Goal: Navigation & Orientation: Find specific page/section

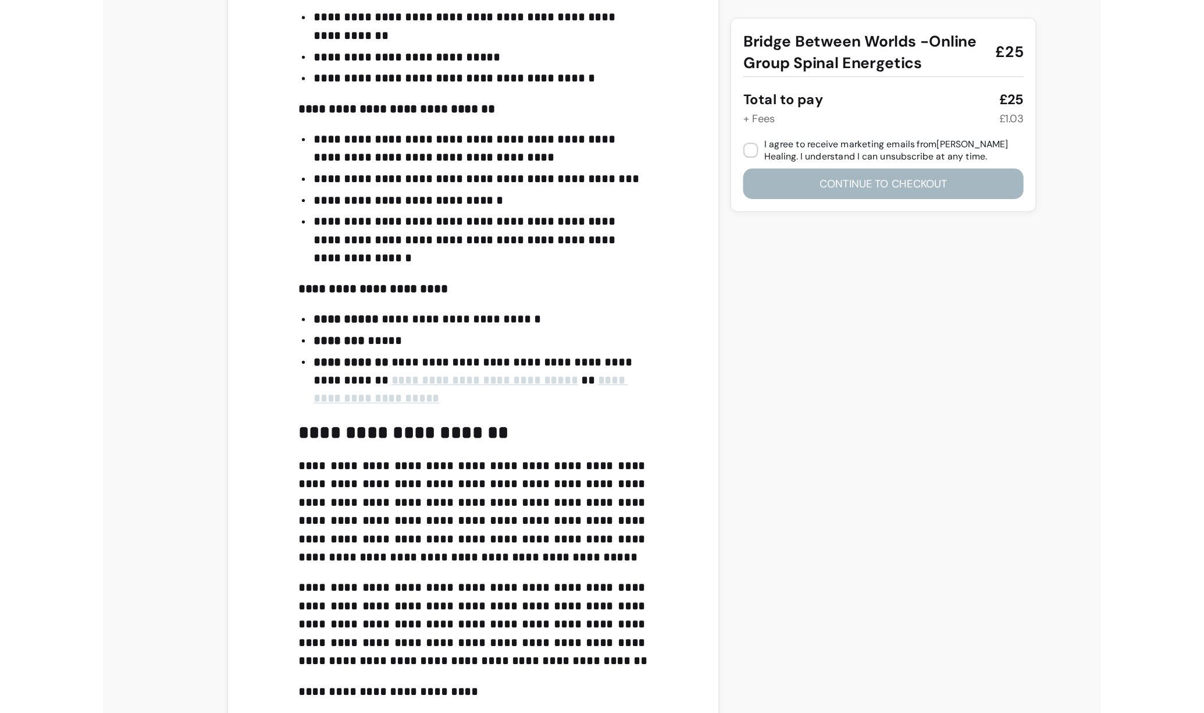
scroll to position [896, 0]
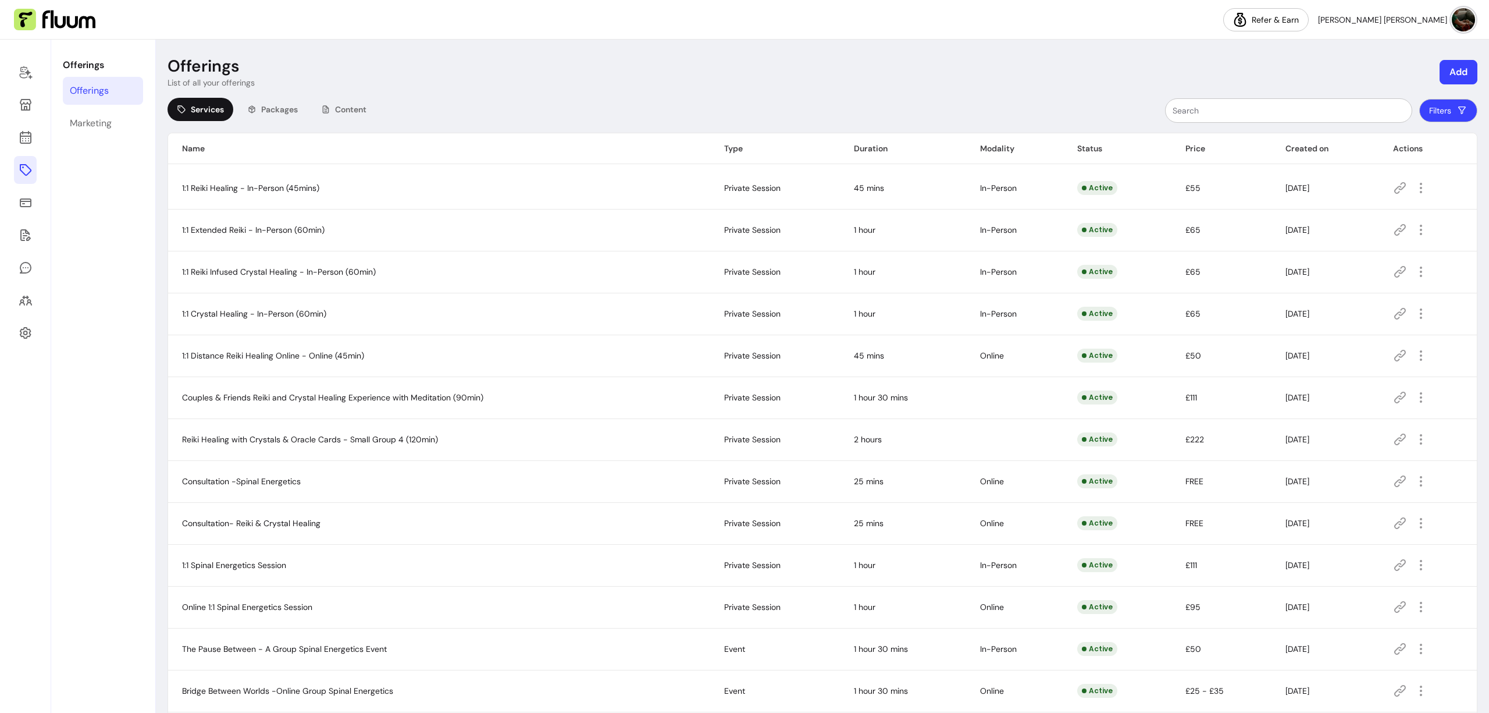
scroll to position [140, 0]
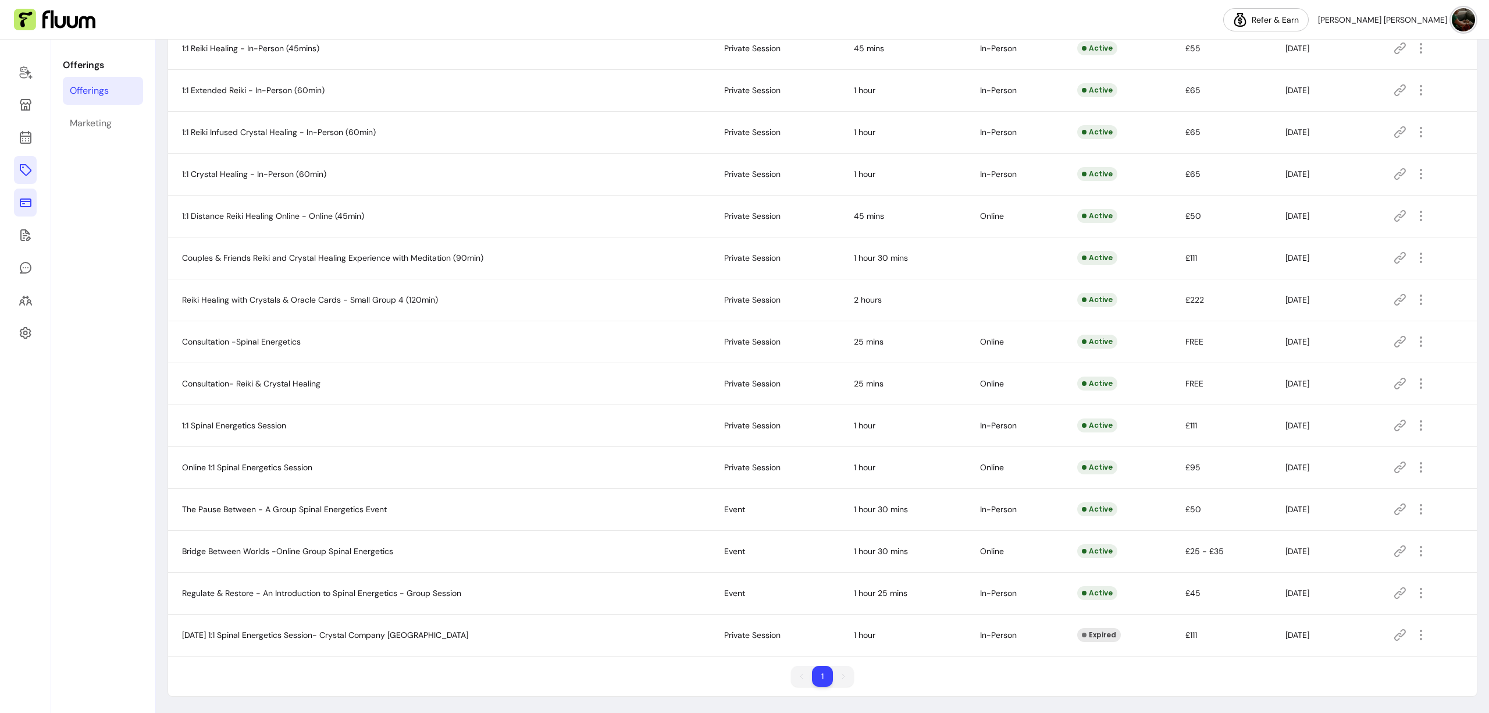
click at [20, 205] on icon at bounding box center [26, 202] width 12 height 9
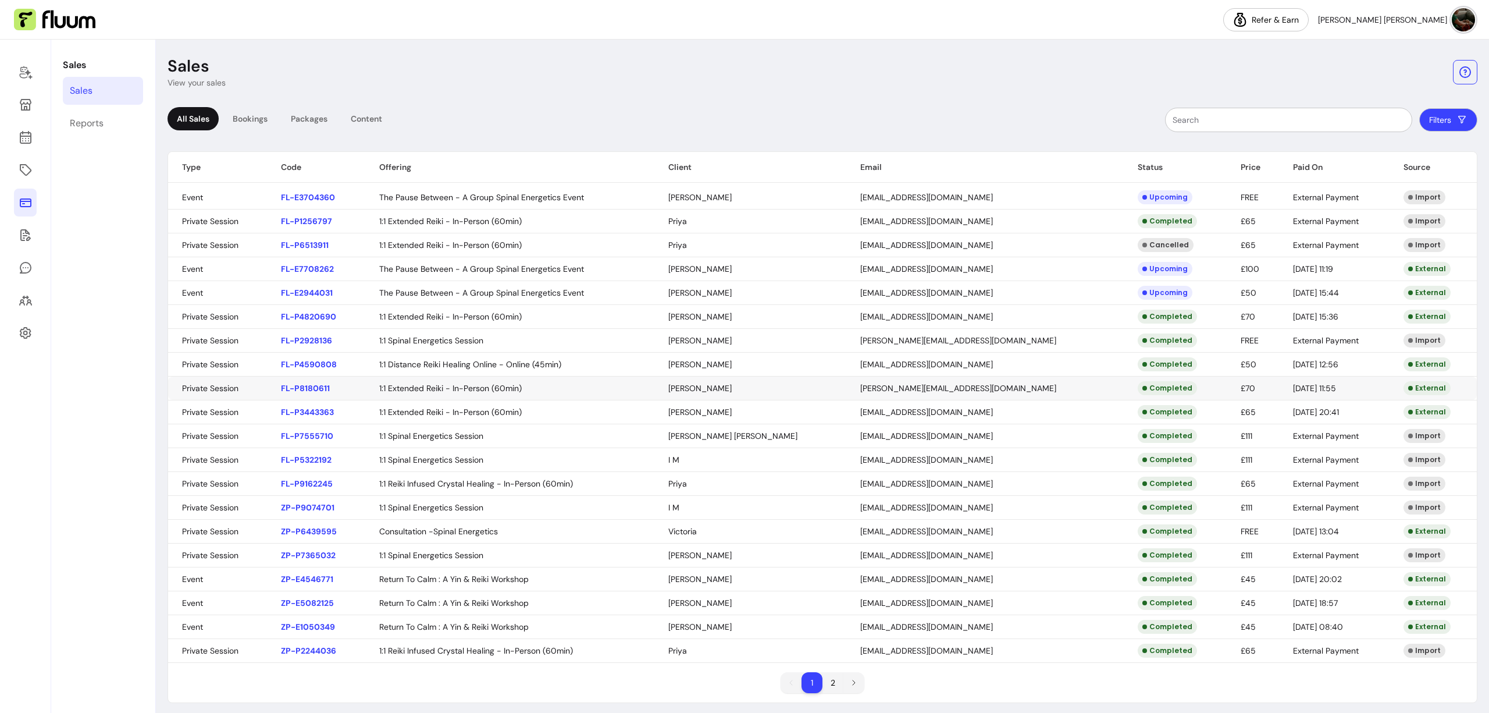
click at [981, 389] on body "Refer & Earn Elena Agustina C. Sales Sales Reports Sales View your sales All Sa…" at bounding box center [744, 356] width 1489 height 713
